Goal: Navigation & Orientation: Find specific page/section

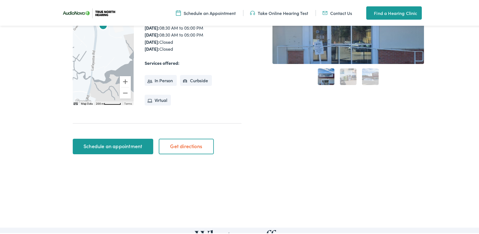
scroll to position [75, 0]
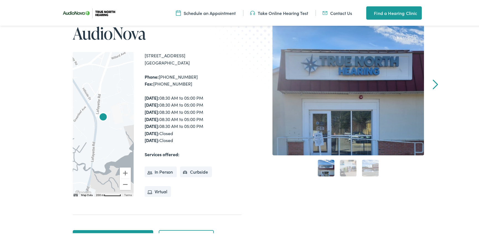
click at [347, 168] on link "2" at bounding box center [348, 167] width 17 height 17
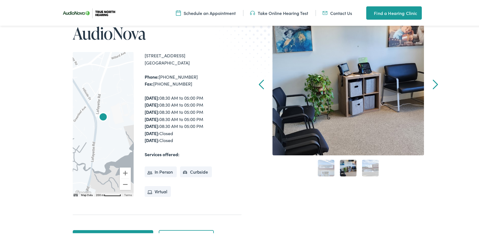
click at [320, 170] on link "1" at bounding box center [326, 167] width 17 height 17
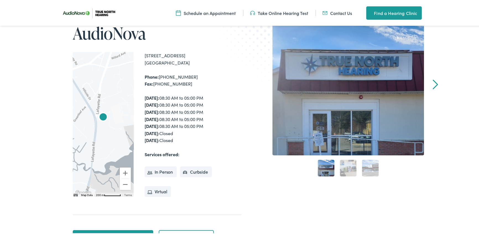
click at [368, 168] on link "3" at bounding box center [370, 167] width 17 height 17
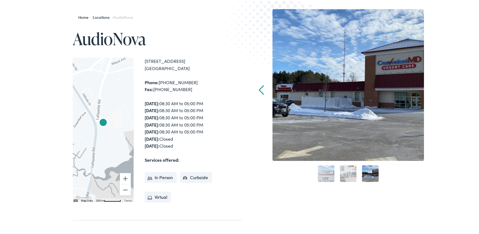
scroll to position [0, 0]
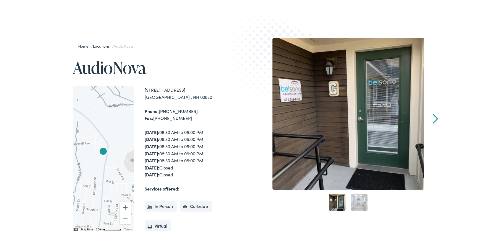
scroll to position [25, 0]
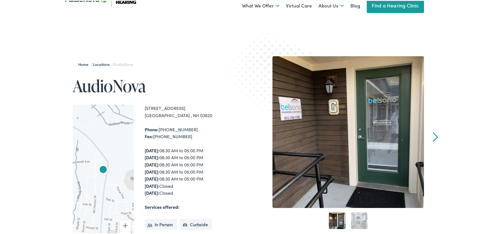
click at [356, 220] on link "2" at bounding box center [359, 219] width 17 height 17
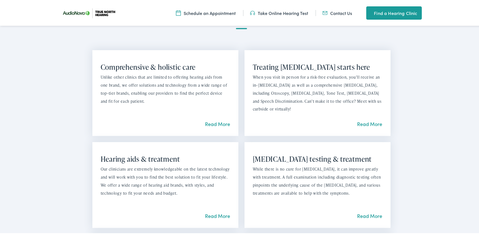
scroll to position [214, 0]
